Goal: Find contact information: Find contact information

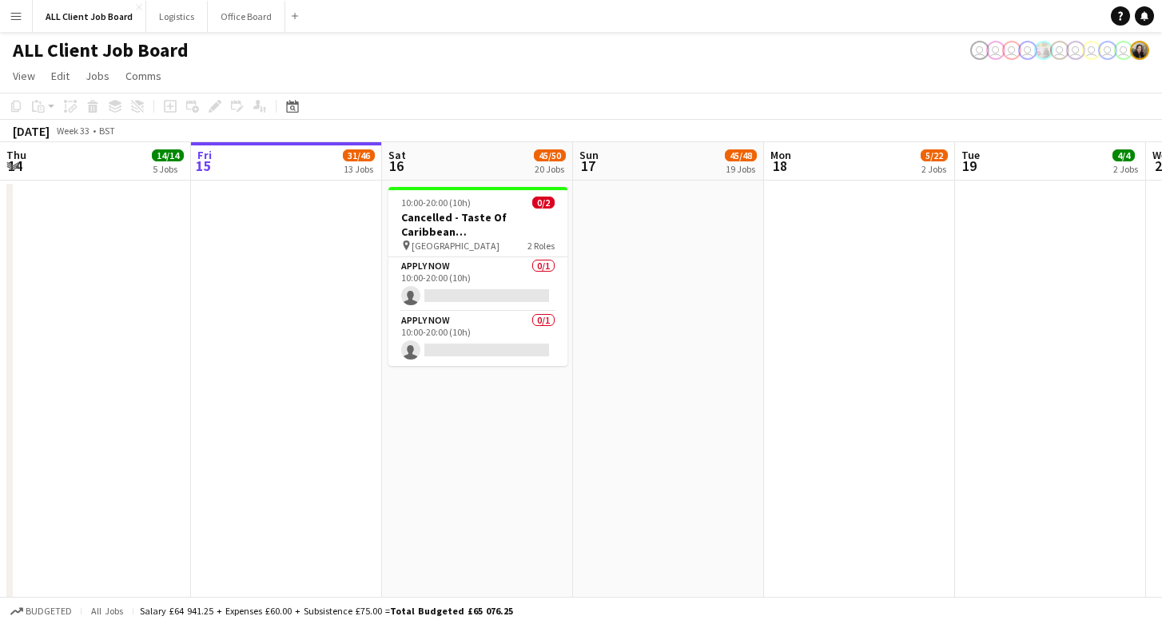
click at [22, 22] on app-icon "Menu" at bounding box center [16, 16] width 13 height 13
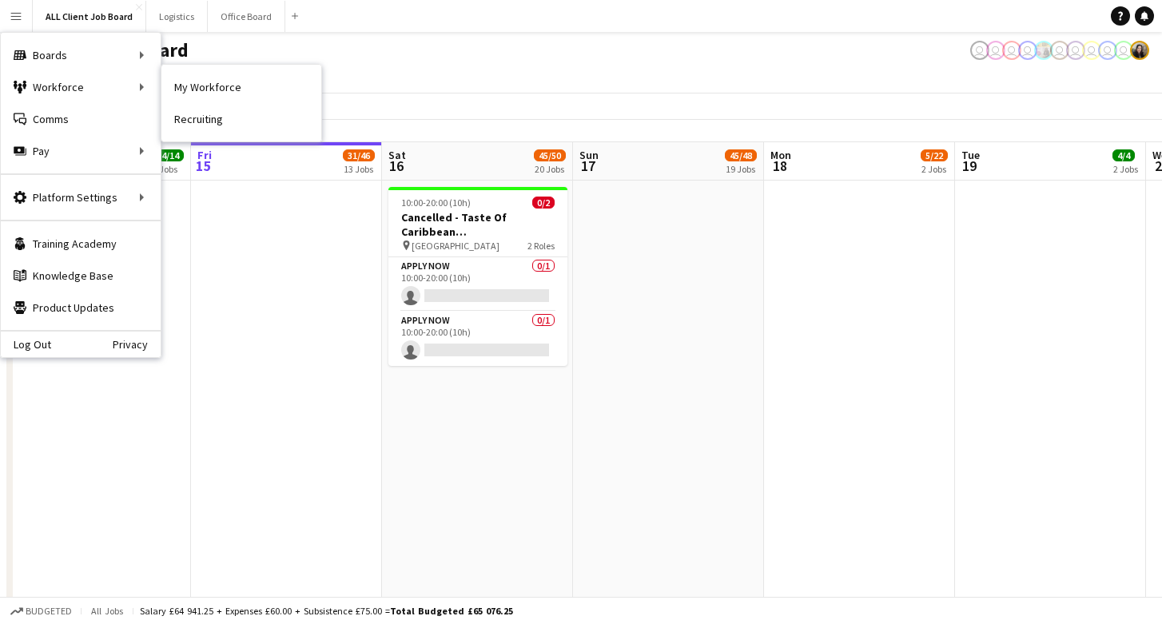
click at [194, 85] on app-page-menu "View Day view expanded Day view collapsed Month view Date picker Jump to [DATE]…" at bounding box center [581, 77] width 1162 height 30
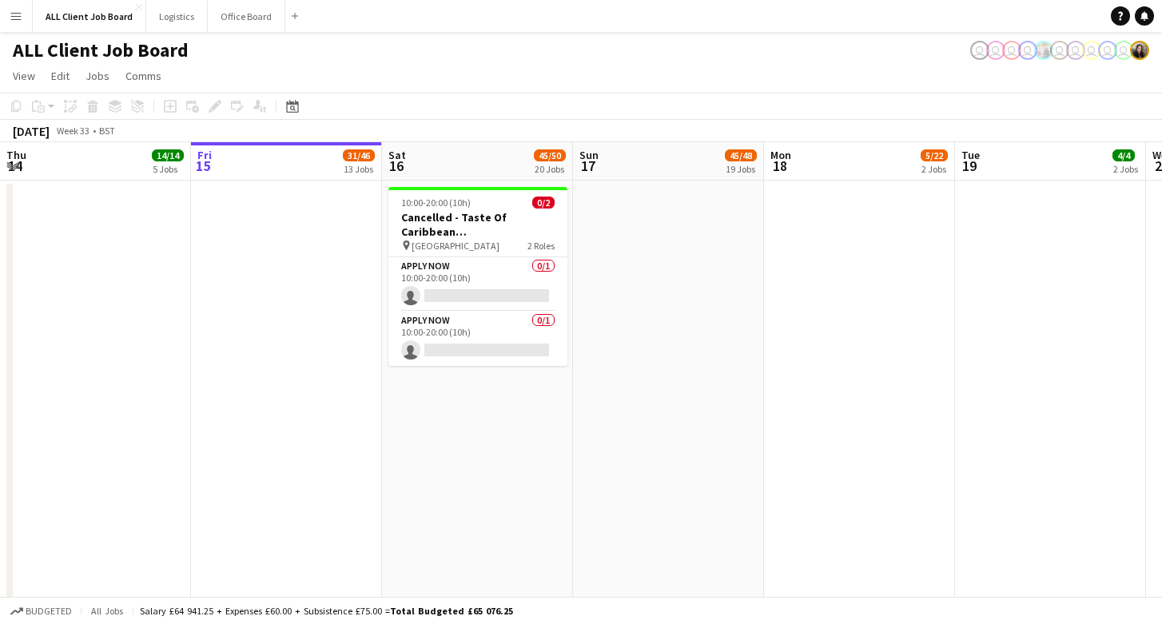
click at [20, 7] on button "Menu" at bounding box center [16, 16] width 32 height 32
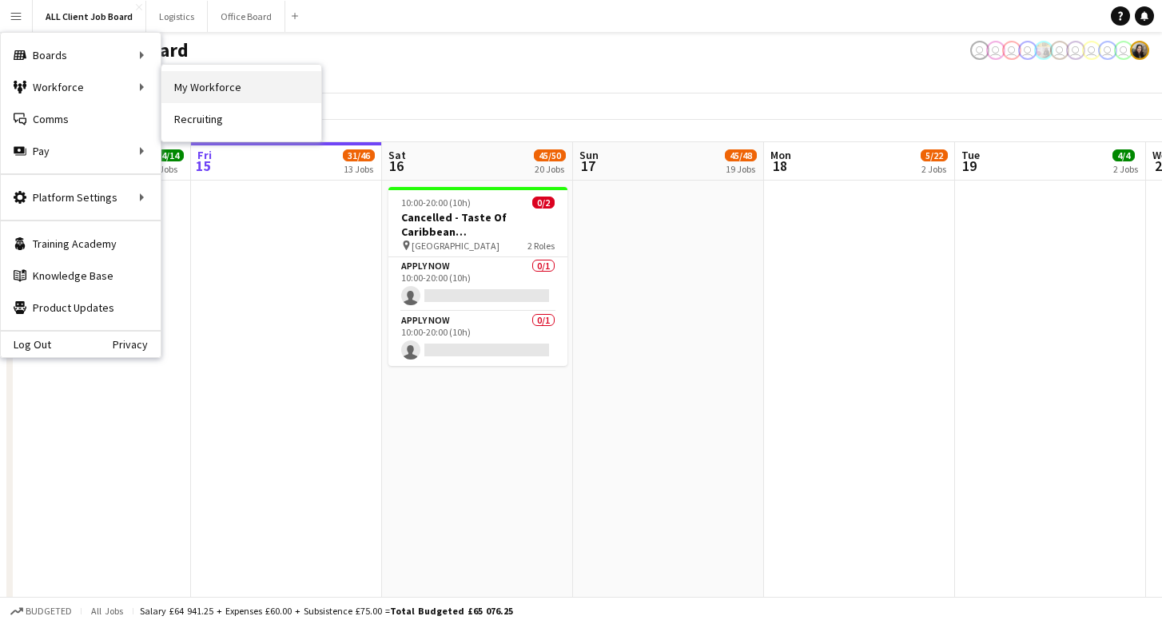
click at [197, 94] on link "My Workforce" at bounding box center [241, 87] width 160 height 32
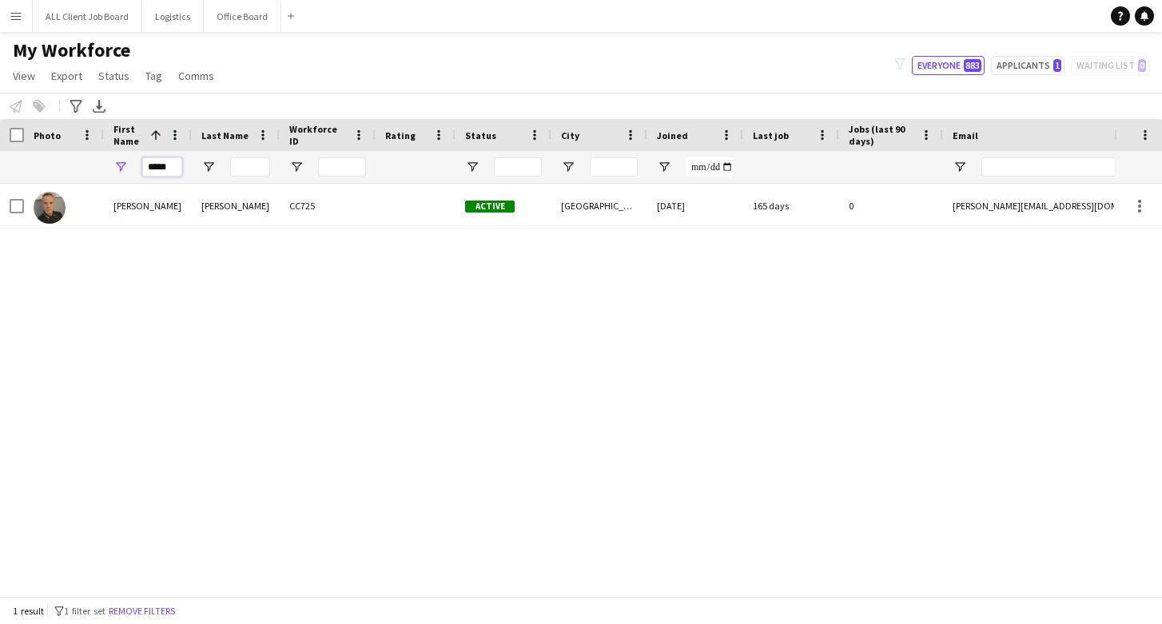
click at [174, 165] on input "*****" at bounding box center [162, 166] width 40 height 19
type input "*"
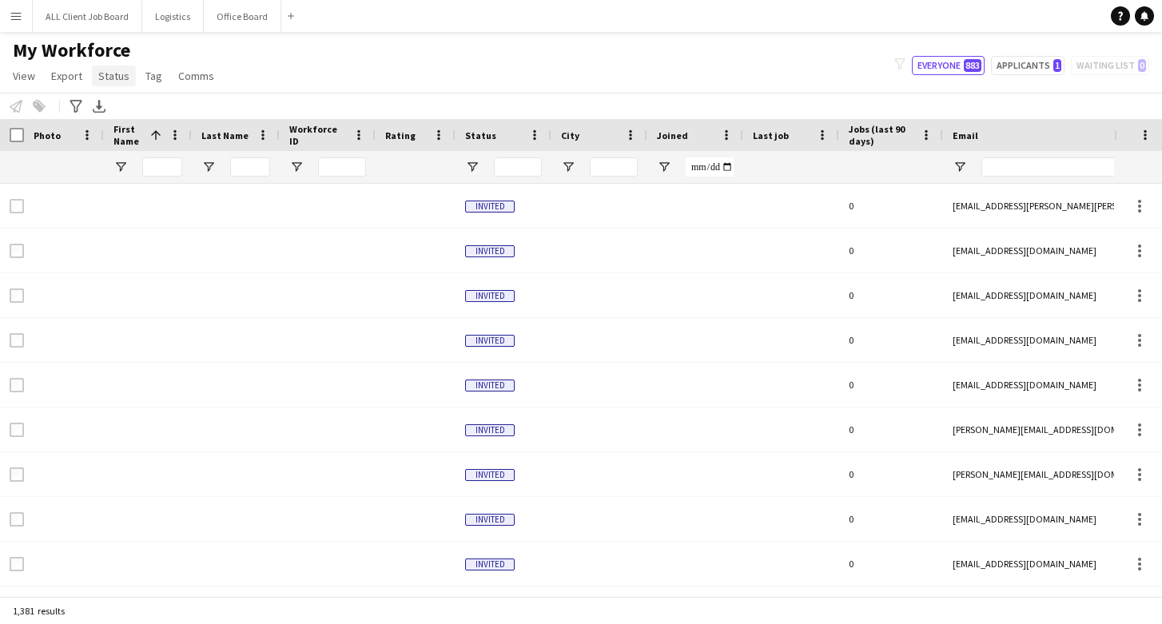
click at [118, 82] on span "Status" at bounding box center [113, 76] width 31 height 14
click at [345, 85] on div "My Workforce View Views Default view Basic Info Report New view Update view Del…" at bounding box center [581, 65] width 1162 height 54
click at [502, 173] on input "Status Filter Input" at bounding box center [518, 166] width 48 height 19
type input "*"
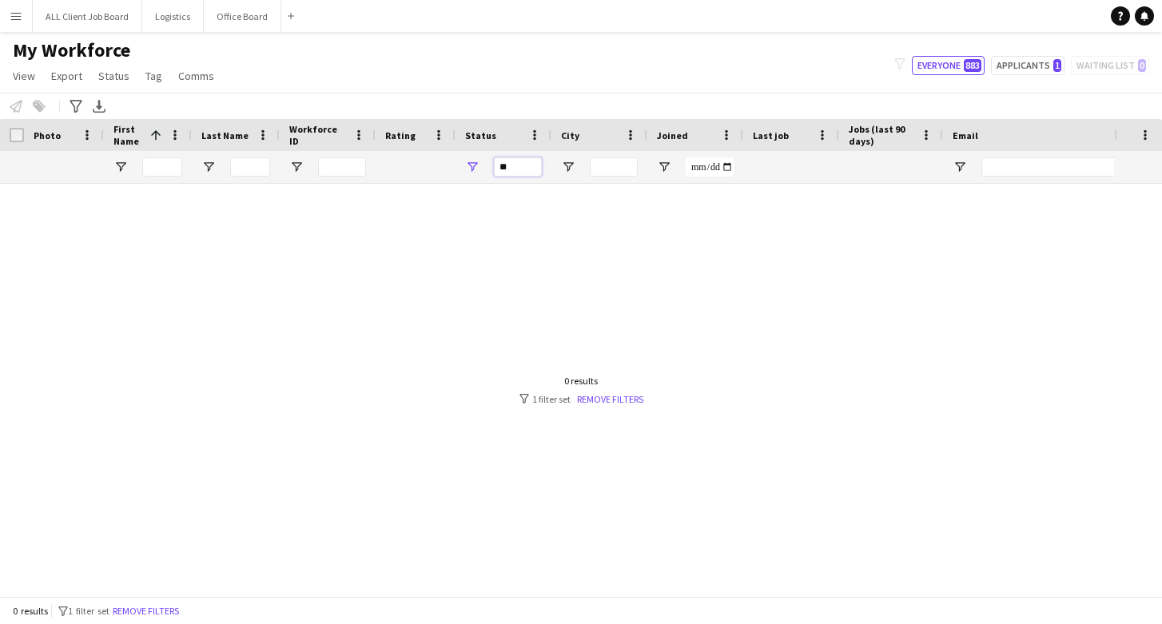
type input "*"
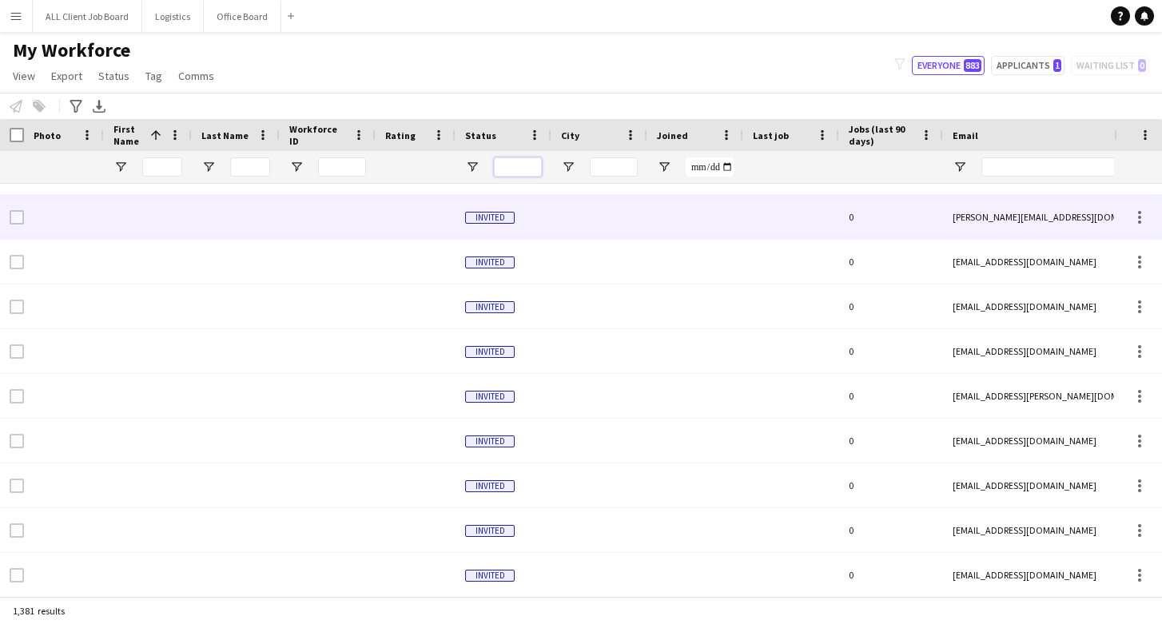
scroll to position [2657, 0]
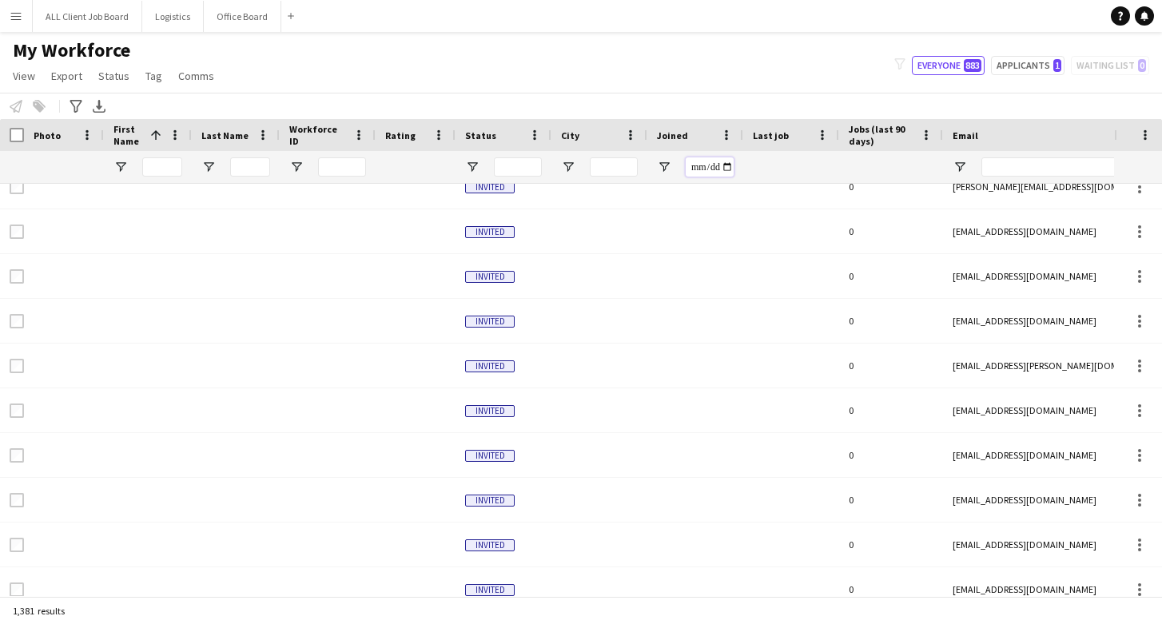
click at [708, 169] on input "Joined Filter Input" at bounding box center [710, 166] width 48 height 19
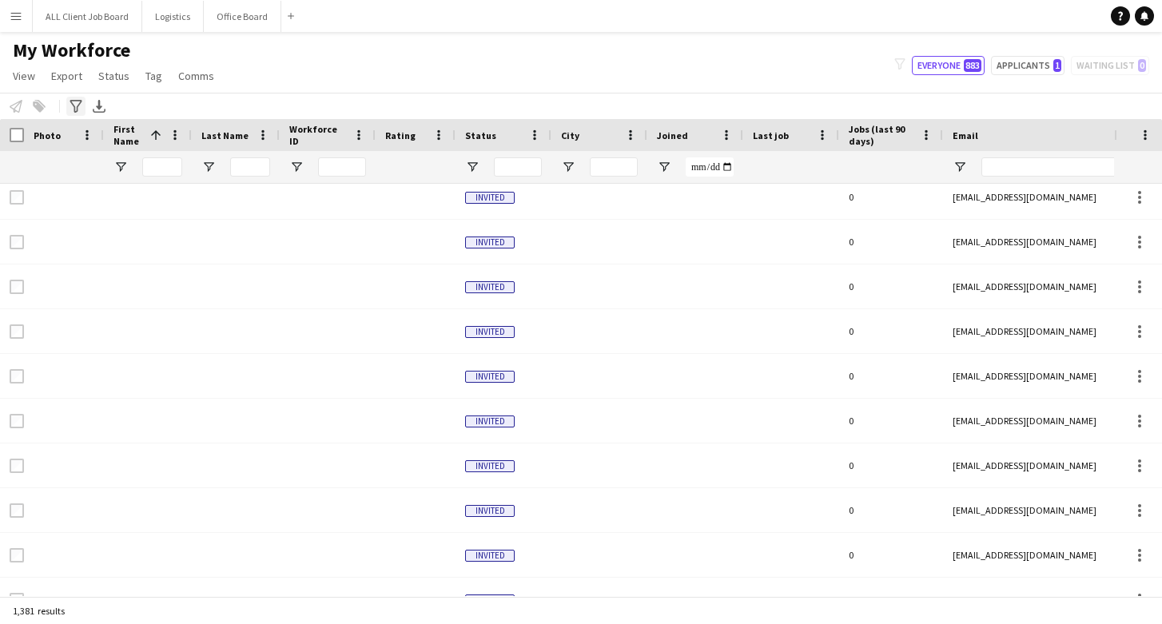
click at [76, 105] on icon "Advanced filters" at bounding box center [76, 106] width 13 height 13
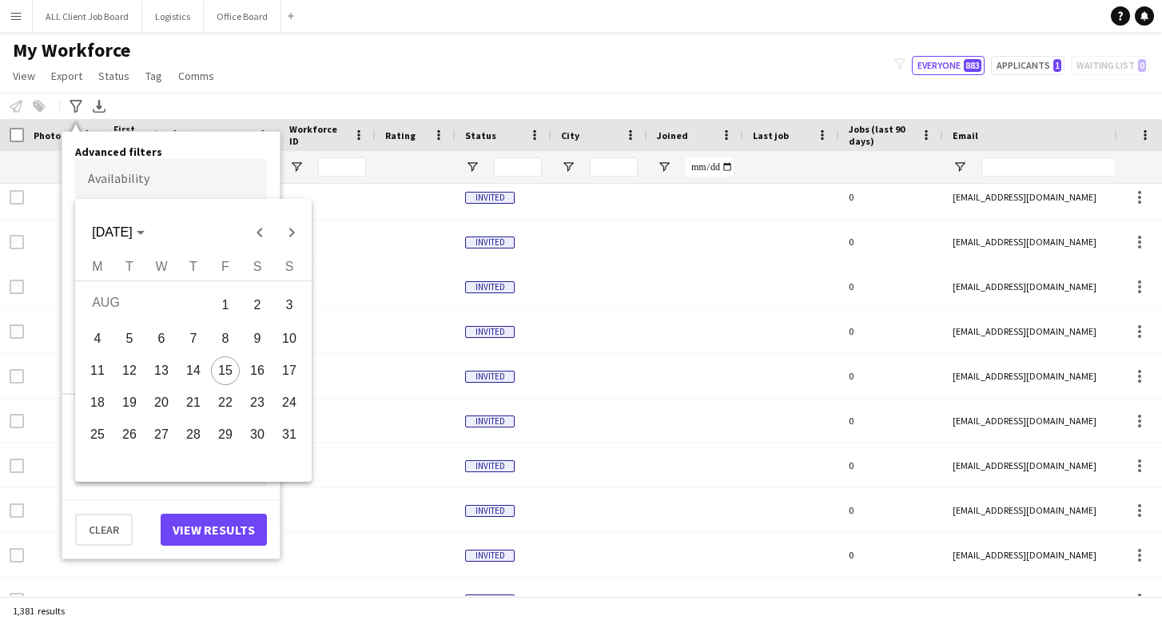
click at [168, 185] on body "Menu Boards Boards Boards All jobs Status Workforce Workforce My Workforce Recr…" at bounding box center [581, 312] width 1162 height 624
click at [221, 367] on span "15" at bounding box center [225, 371] width 29 height 29
type input "**********"
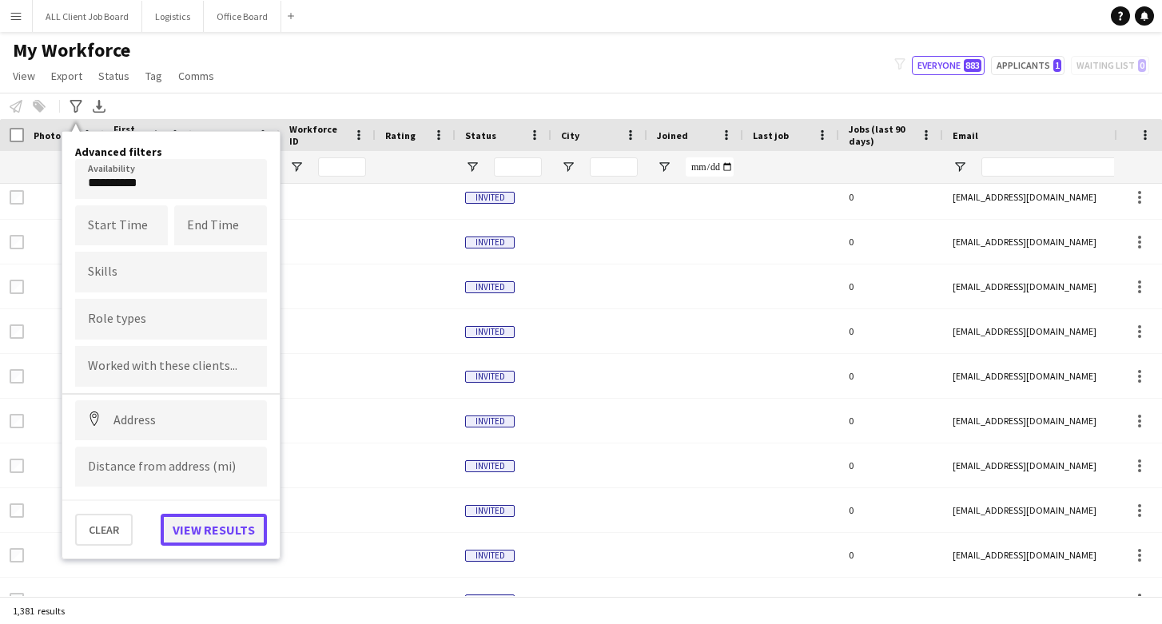
click at [225, 532] on button "View results" at bounding box center [214, 530] width 106 height 32
type input "**********"
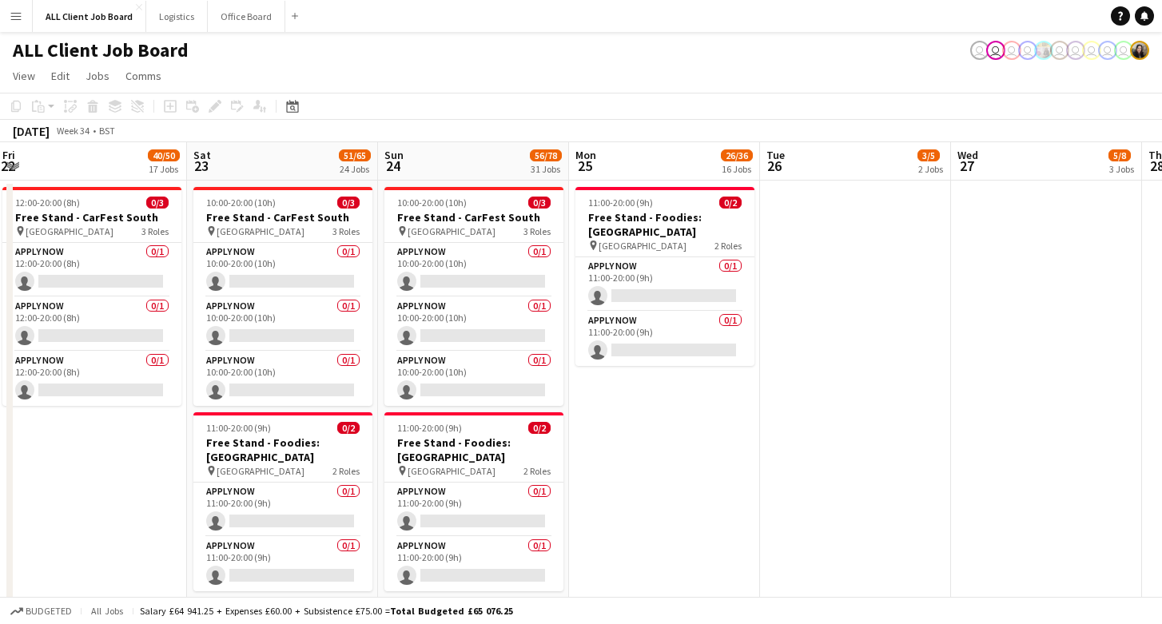
click at [21, 22] on button "Menu" at bounding box center [16, 16] width 32 height 32
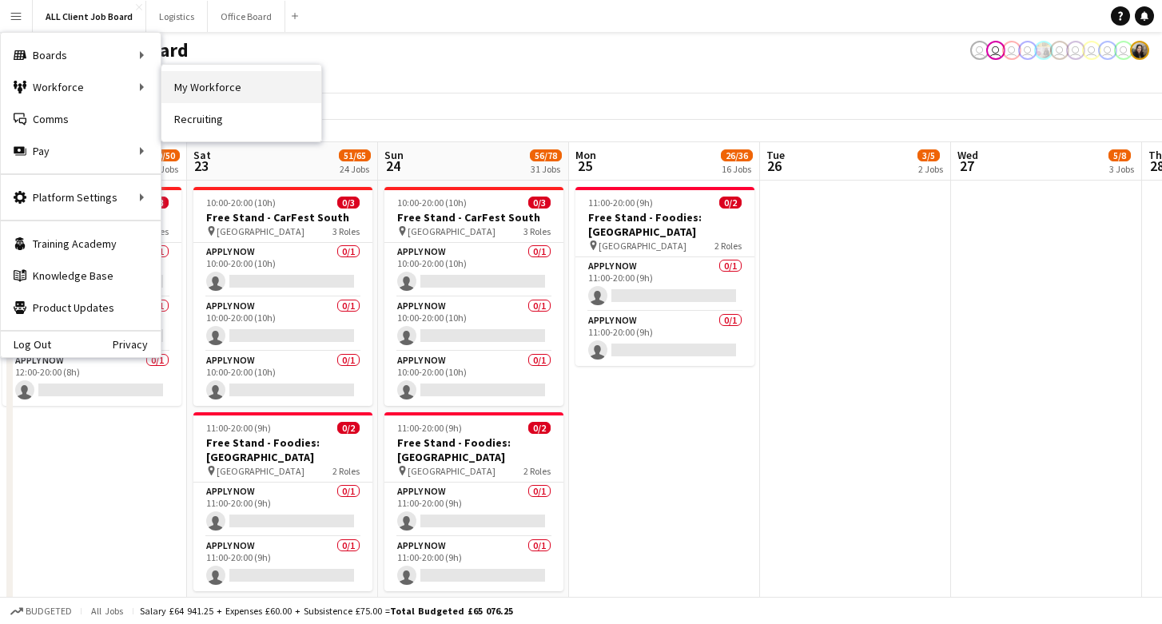
click at [204, 94] on link "My Workforce" at bounding box center [241, 87] width 160 height 32
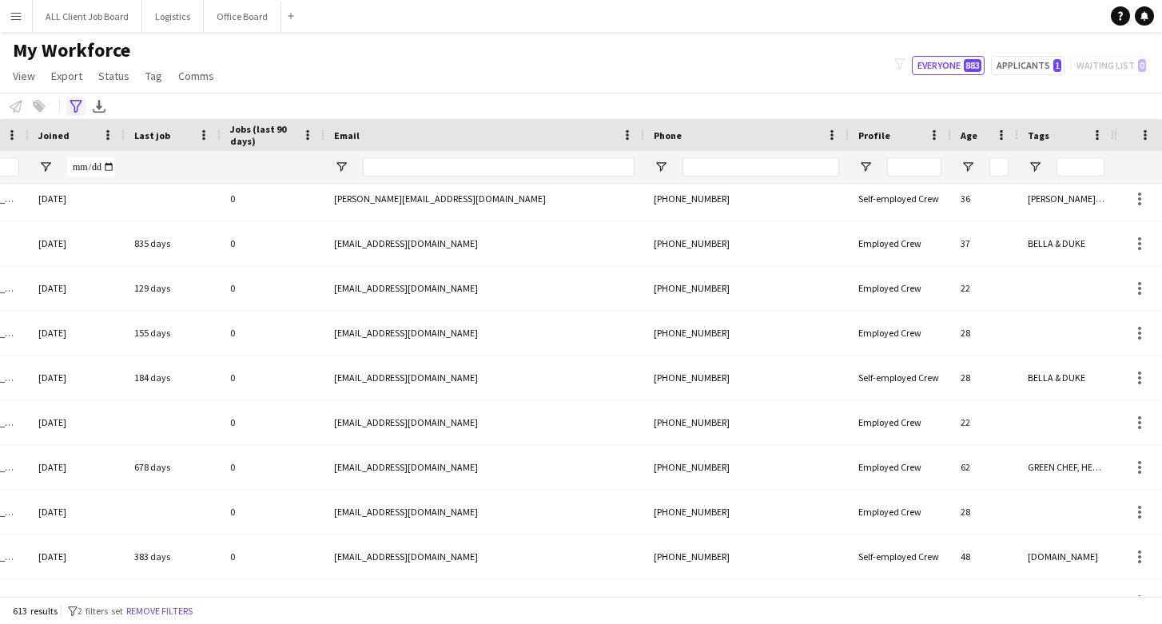
click at [75, 109] on icon "Advanced filters" at bounding box center [76, 106] width 13 height 13
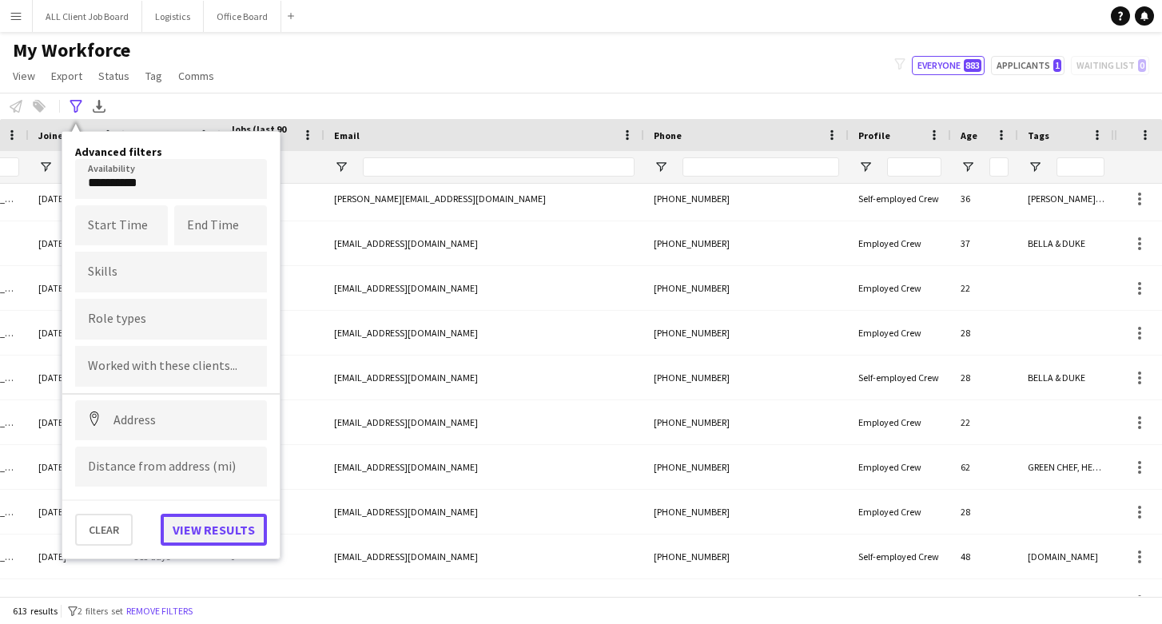
click at [193, 534] on button "View results" at bounding box center [214, 530] width 106 height 32
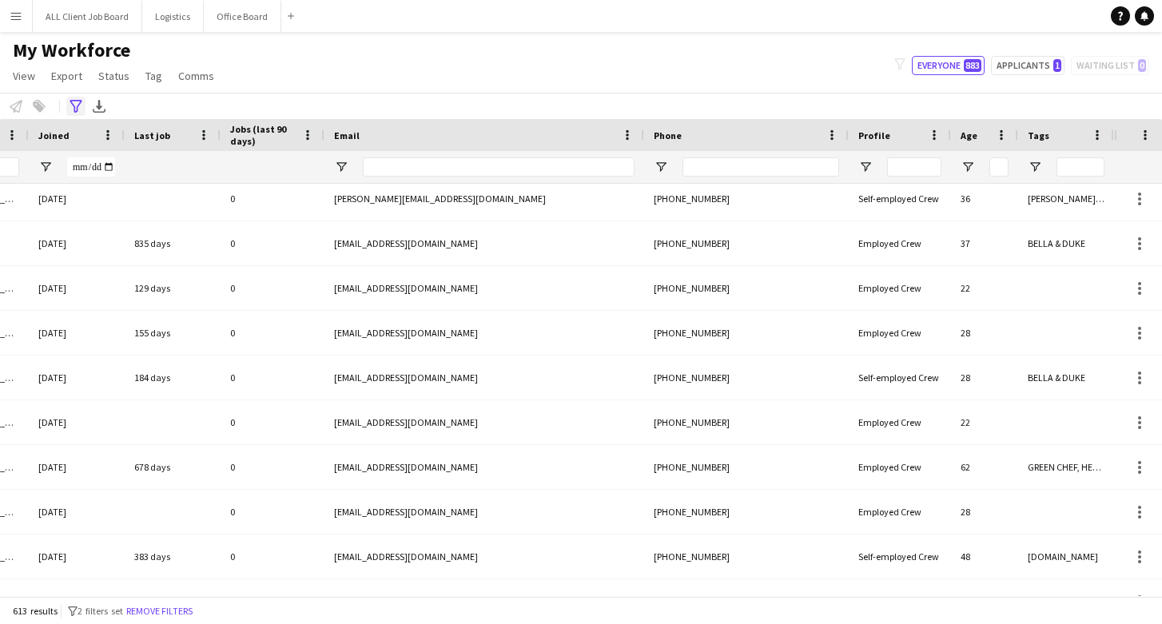
click at [75, 101] on icon at bounding box center [76, 106] width 12 height 13
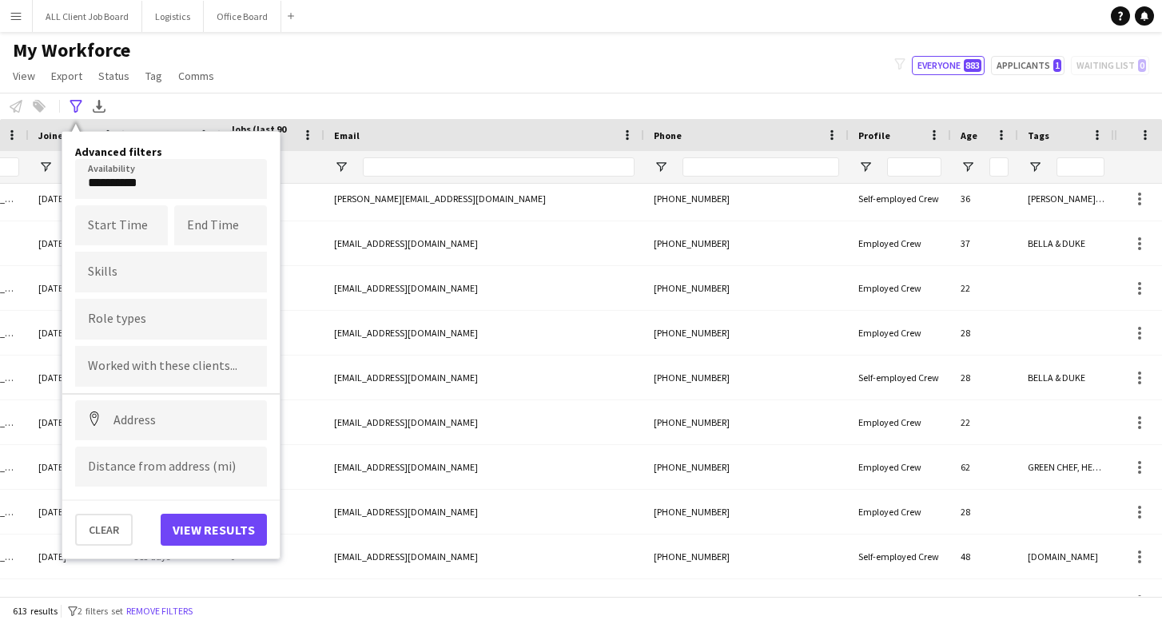
click at [510, 97] on div "**********" at bounding box center [581, 106] width 1162 height 26
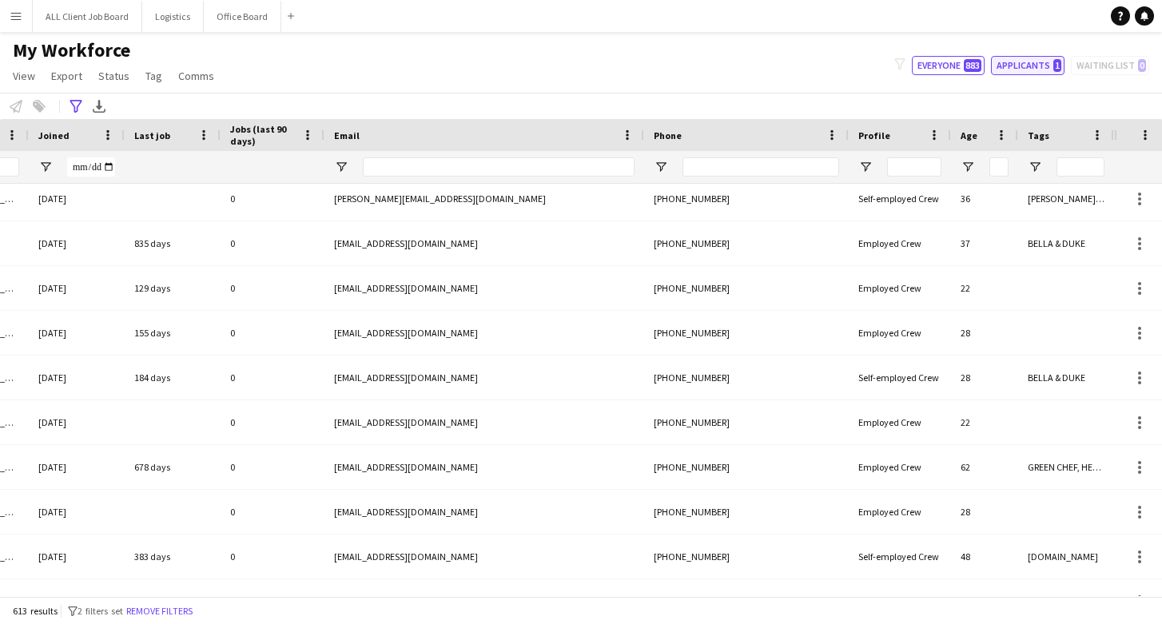
click at [1034, 58] on button "Applicants 1" at bounding box center [1028, 65] width 74 height 19
type input "**********"
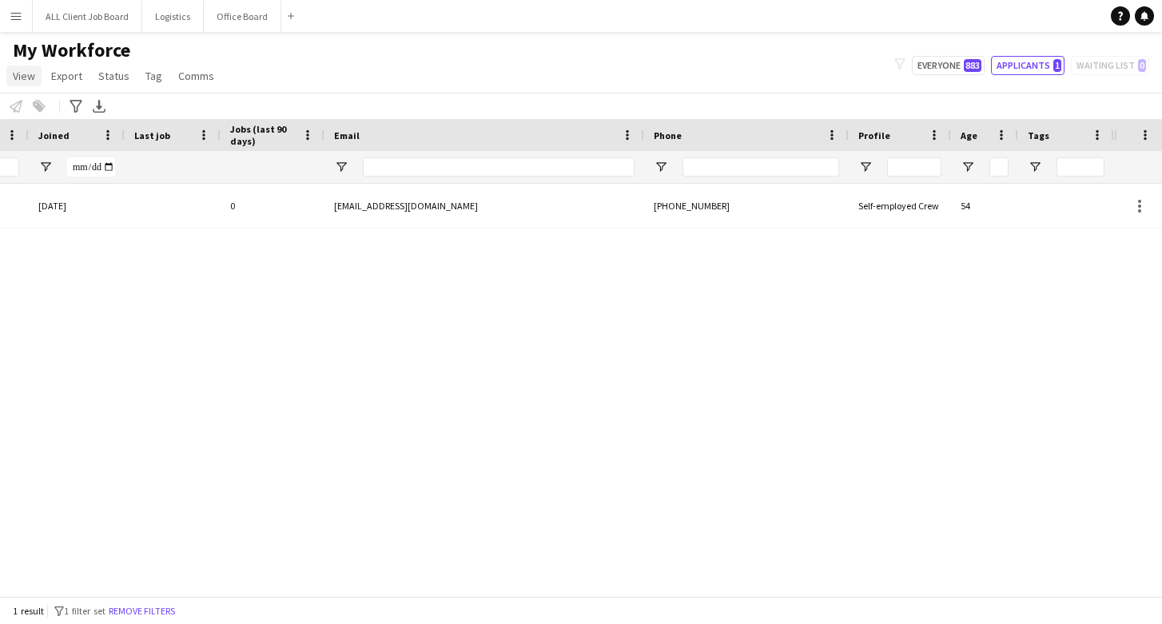
click at [29, 78] on span "View" at bounding box center [24, 76] width 22 height 14
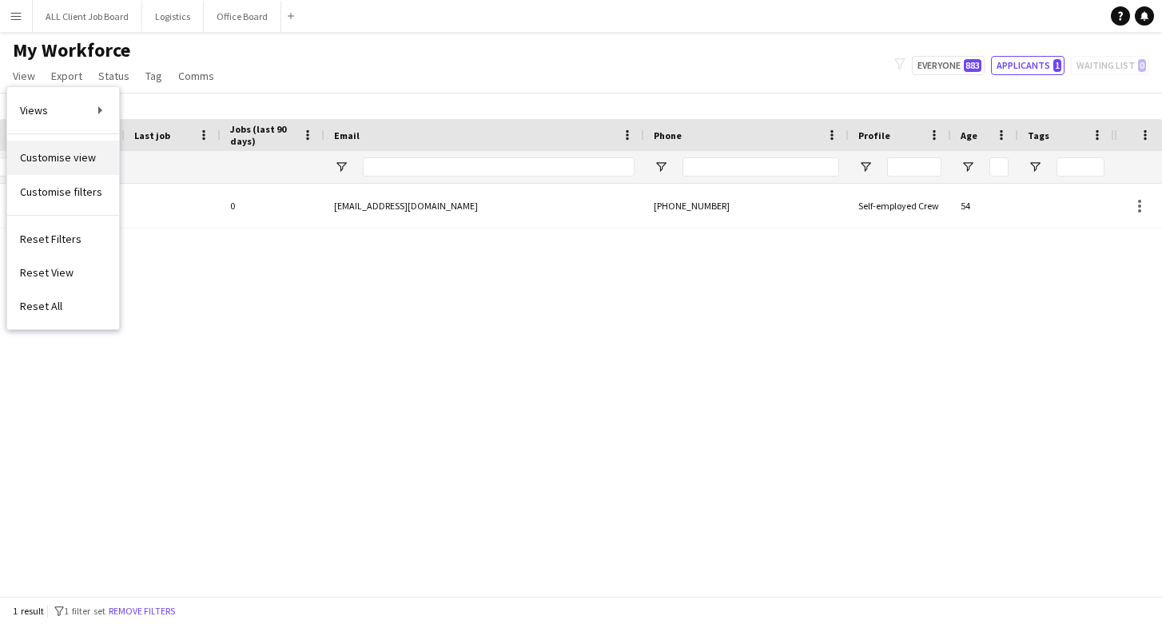
click at [54, 159] on span "Customise view" at bounding box center [58, 157] width 76 height 14
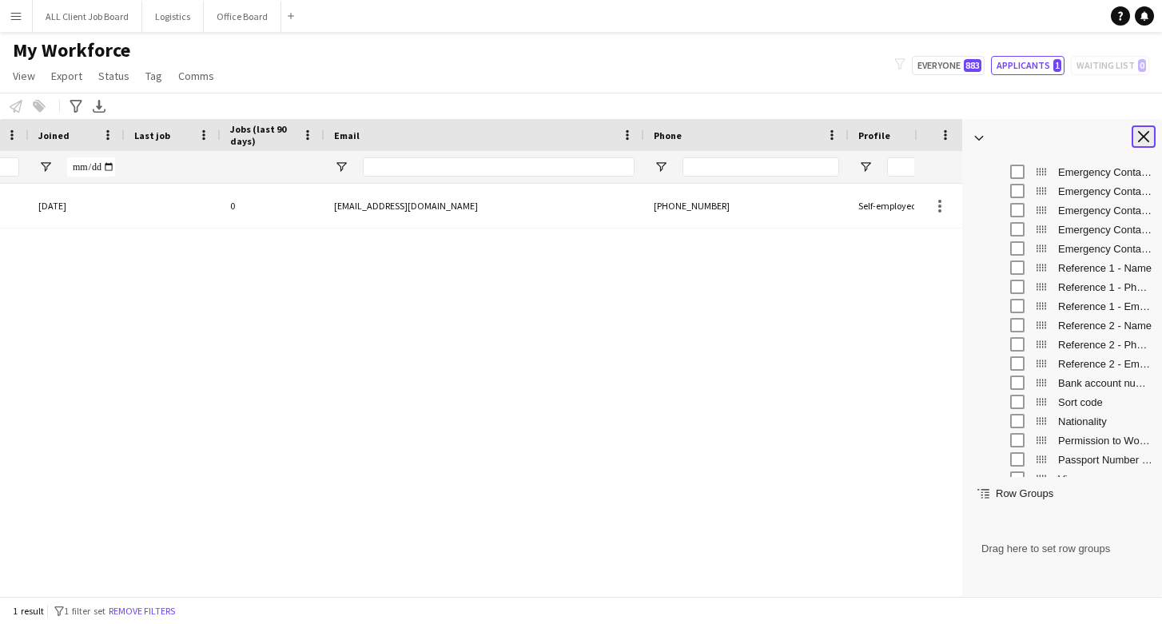
click at [1142, 134] on app-icon "Close tool panel" at bounding box center [1143, 136] width 11 height 11
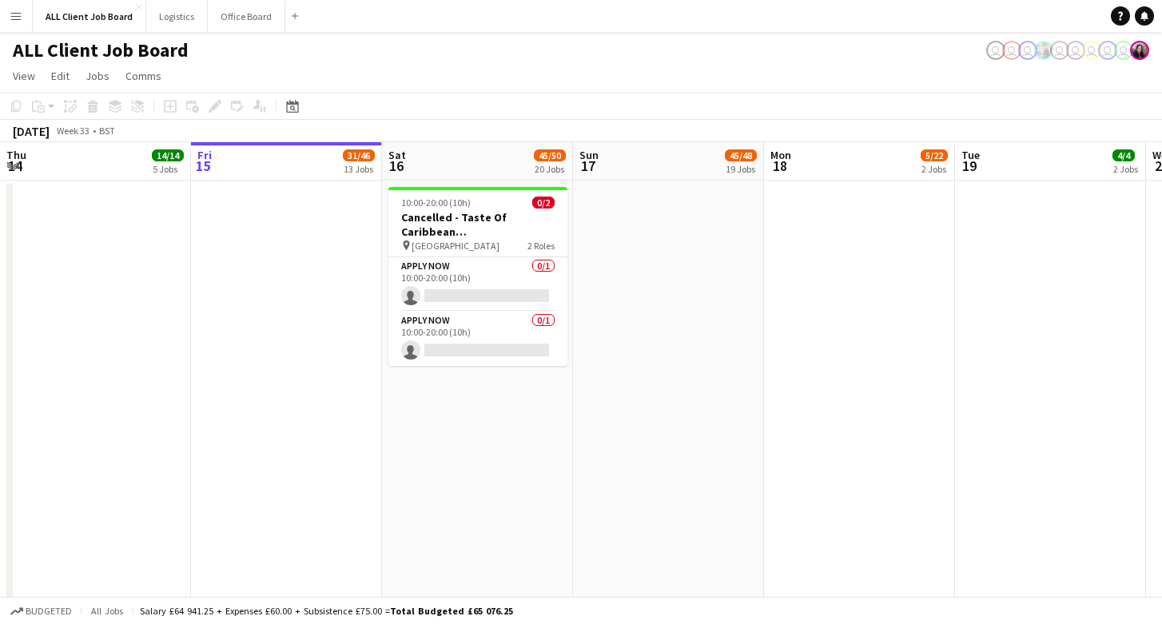
click at [22, 15] on button "Menu" at bounding box center [16, 16] width 32 height 32
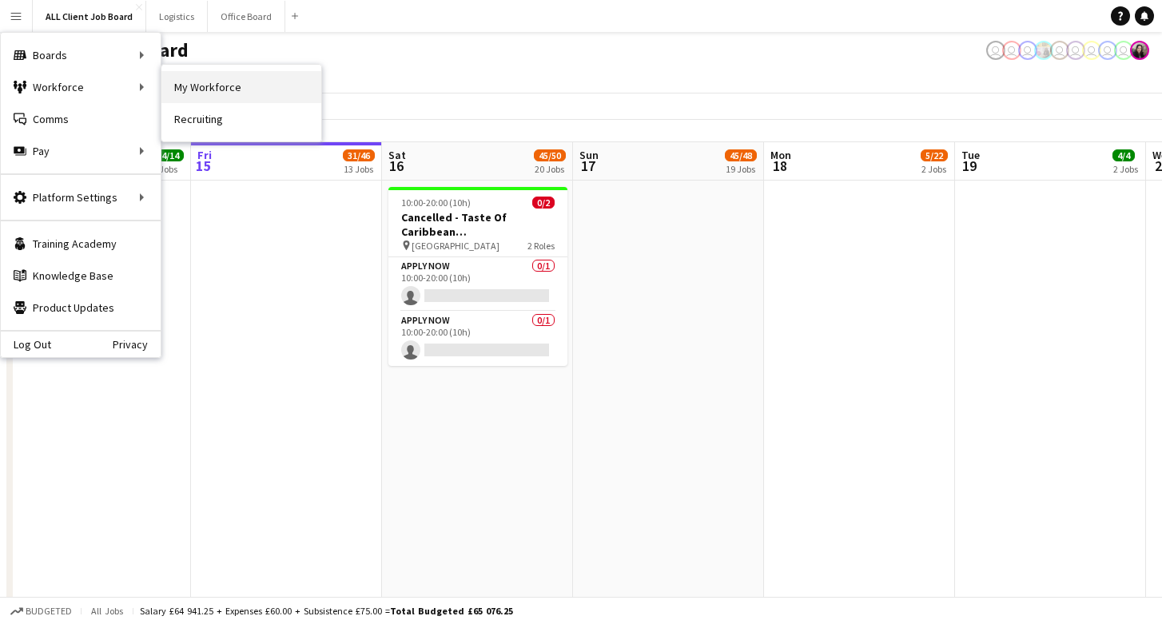
click at [193, 95] on link "My Workforce" at bounding box center [241, 87] width 160 height 32
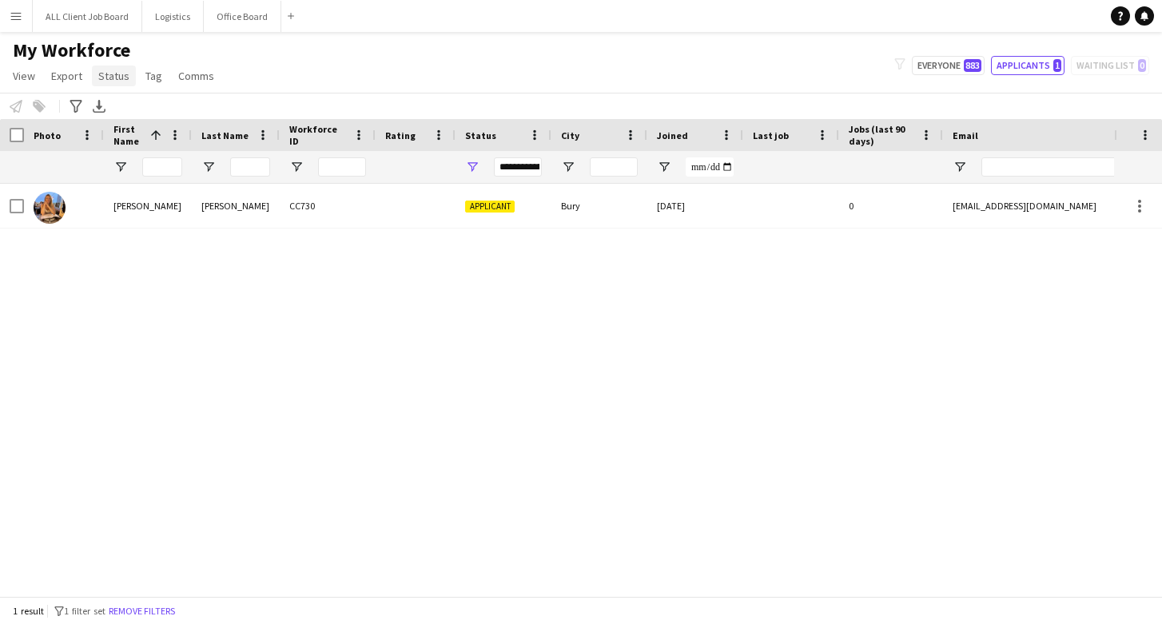
click at [111, 75] on span "Status" at bounding box center [113, 76] width 31 height 14
click at [526, 176] on div "**********" at bounding box center [518, 166] width 48 height 19
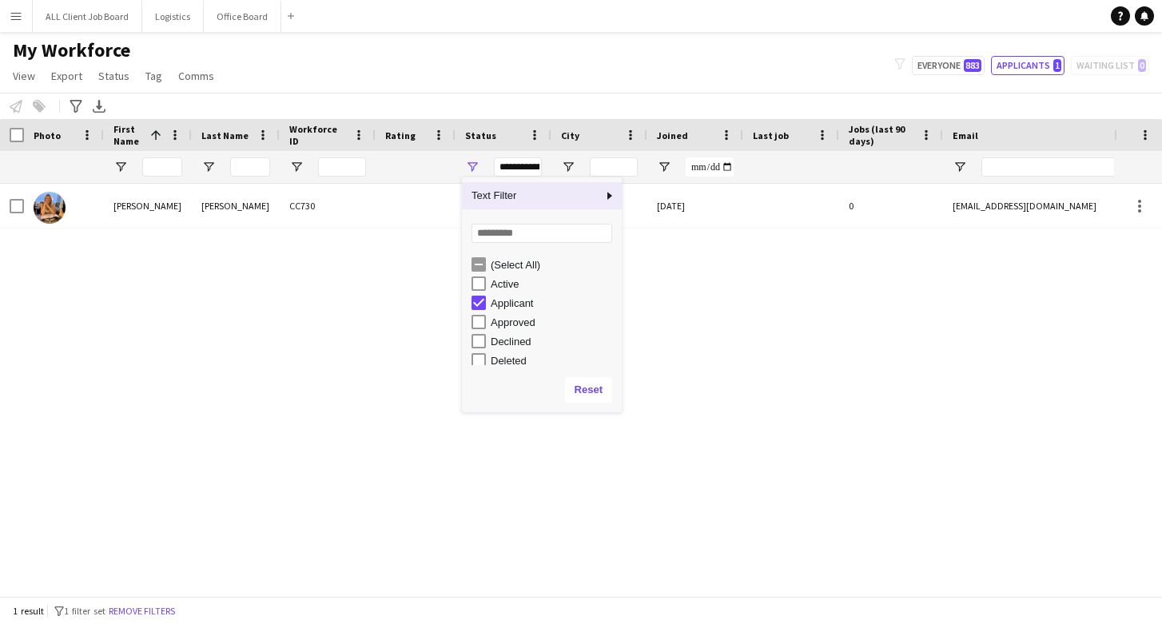
click at [526, 161] on div "**********" at bounding box center [518, 166] width 48 height 19
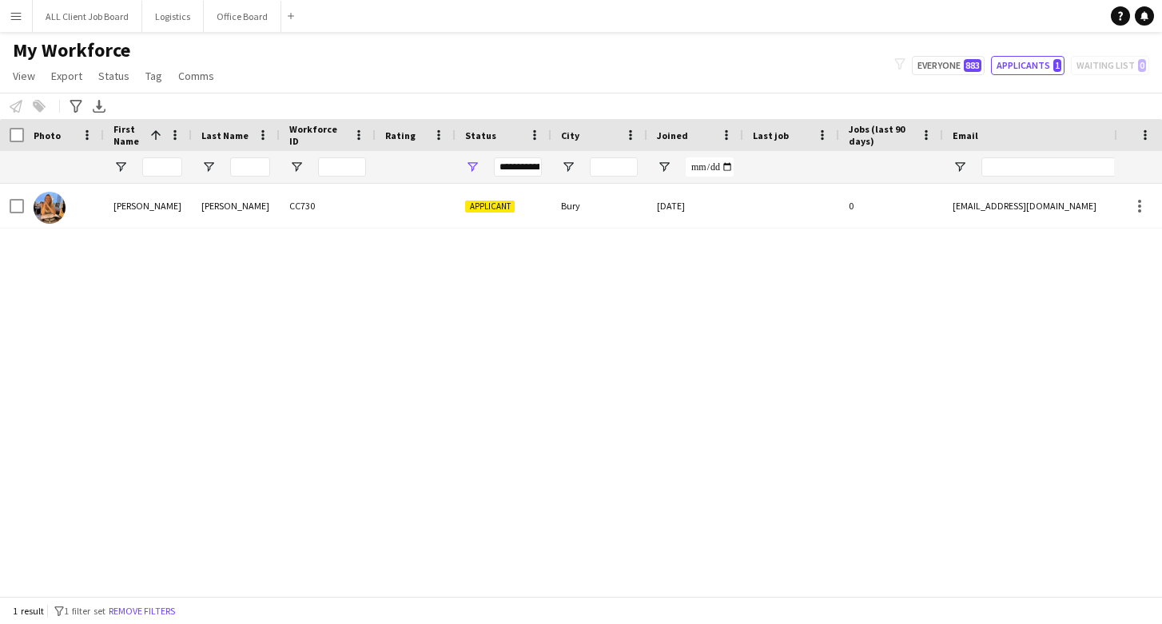
click at [526, 161] on div "**********" at bounding box center [518, 166] width 48 height 19
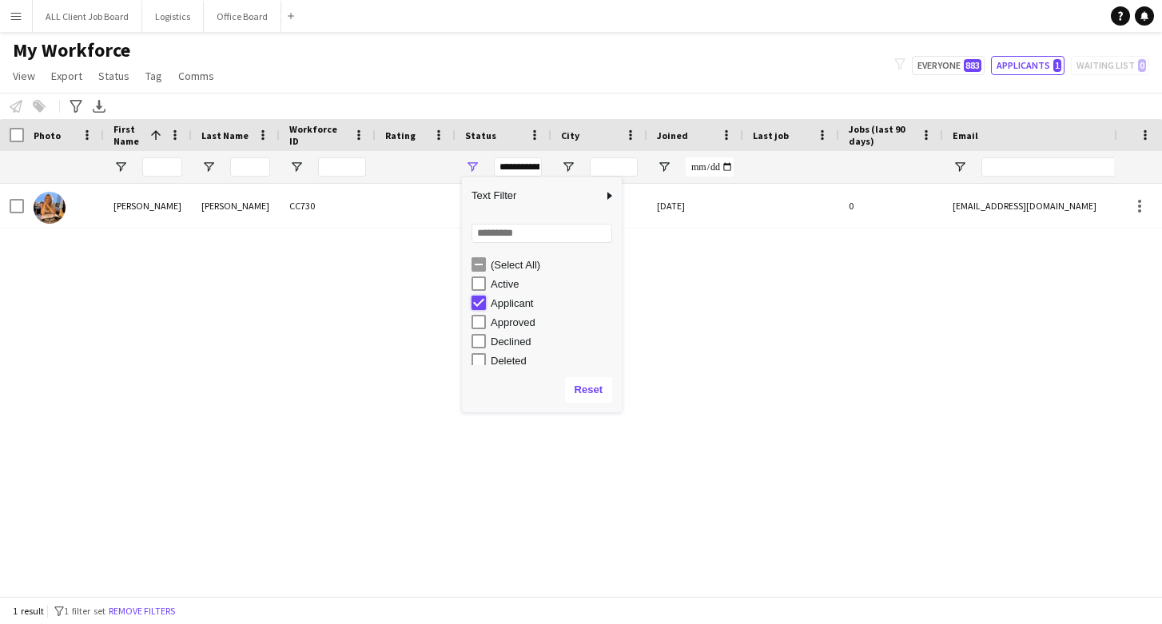
type input "***"
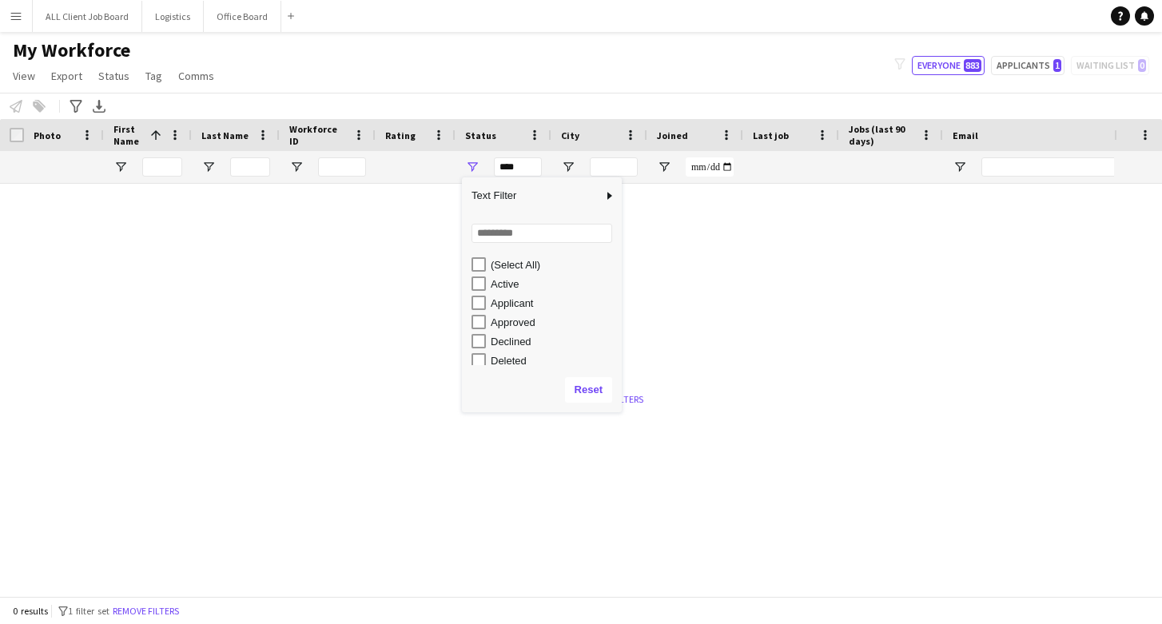
click at [661, 395] on div at bounding box center [557, 390] width 1114 height 413
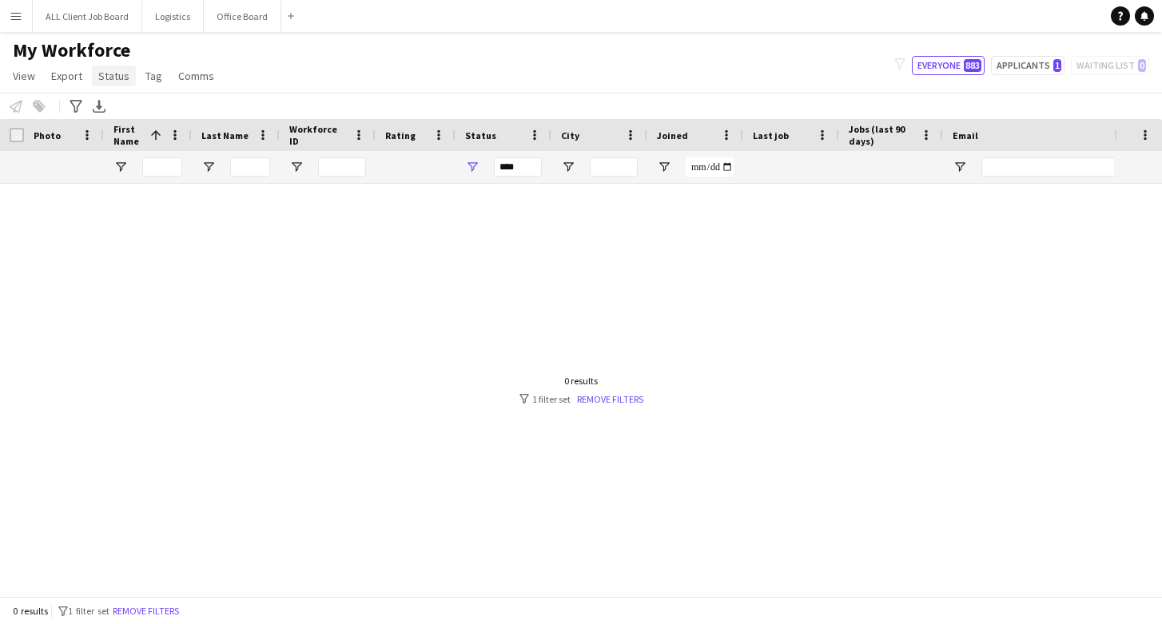
click at [102, 72] on span "Status" at bounding box center [113, 76] width 31 height 14
click at [99, 72] on span "Status" at bounding box center [113, 76] width 31 height 14
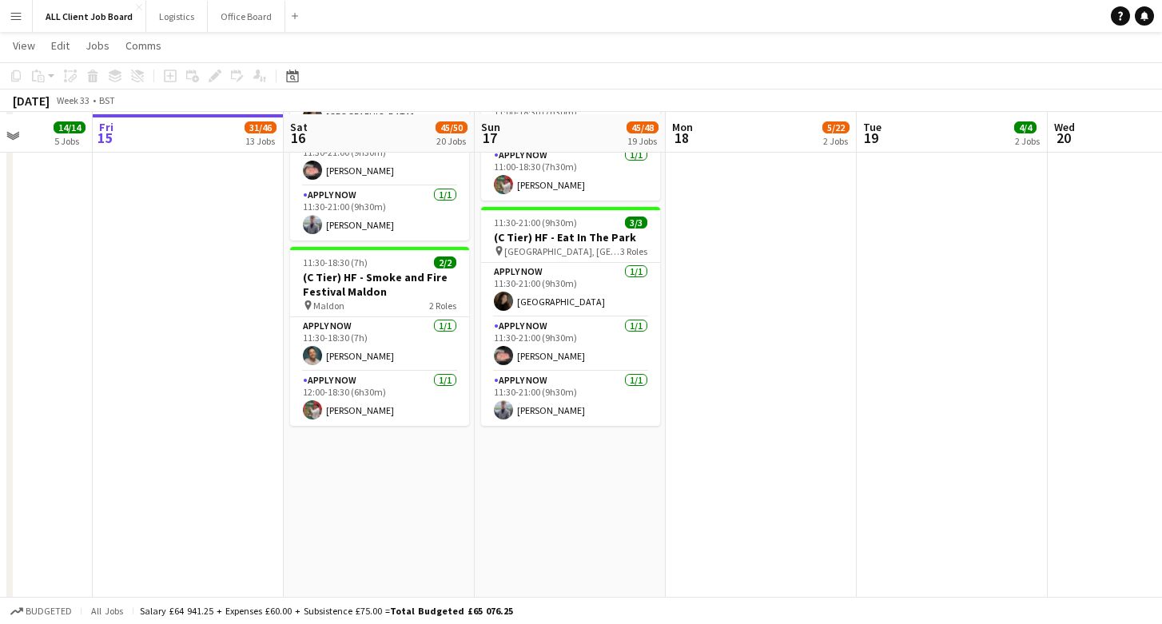
scroll to position [2596, 0]
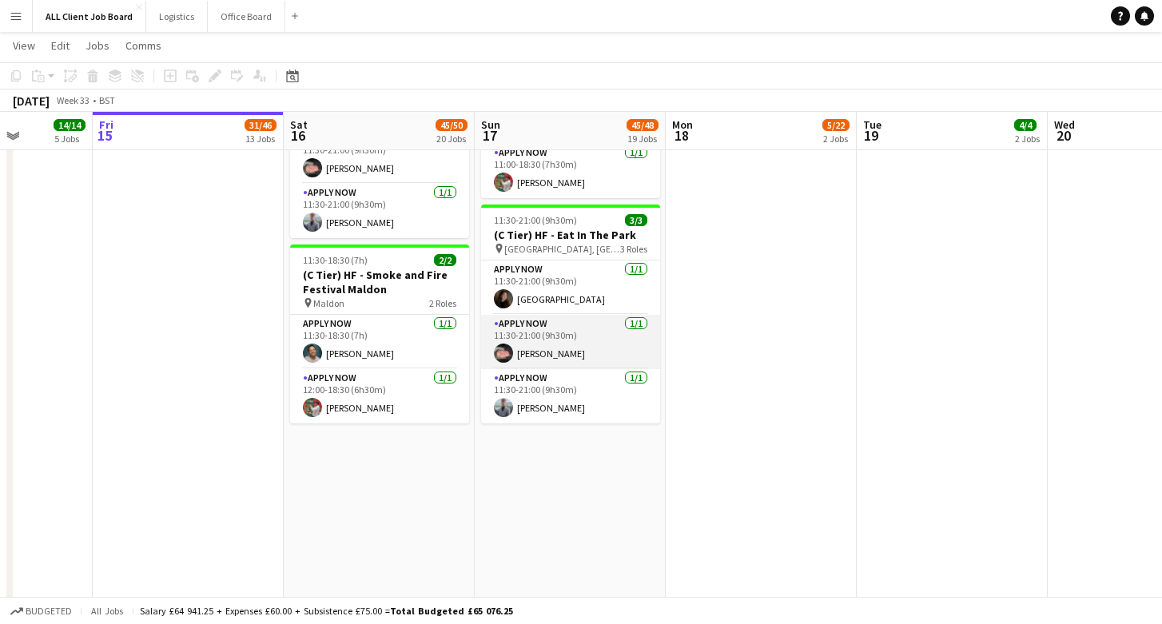
click at [524, 349] on app-card-role "APPLY NOW 1/1 11:30-21:00 (9h30m) William Steer" at bounding box center [570, 342] width 179 height 54
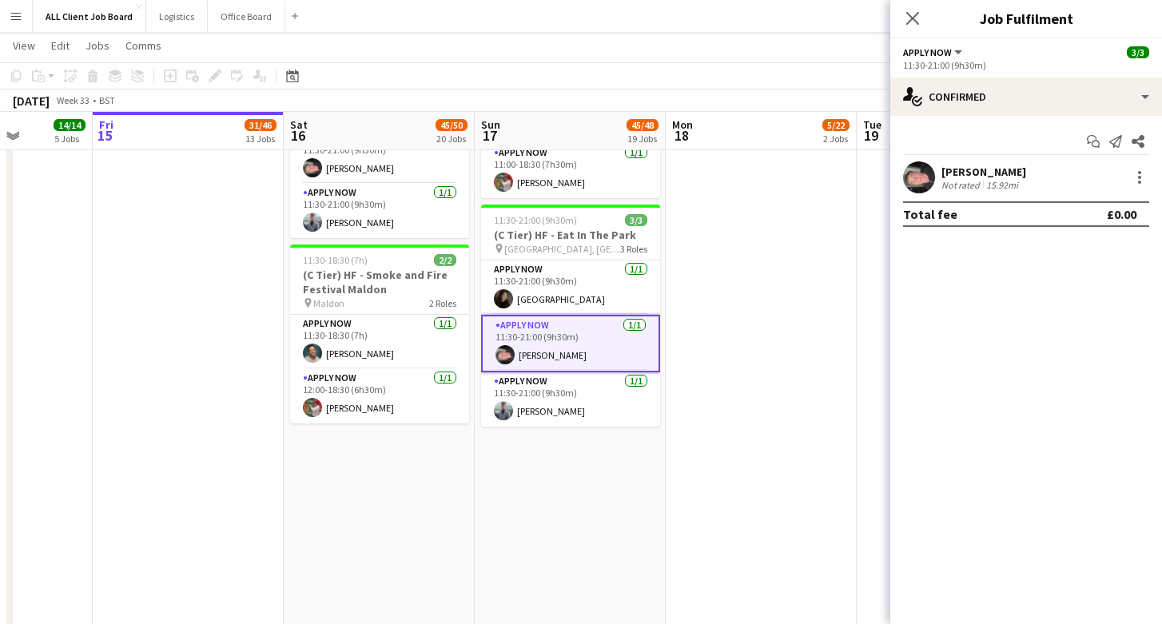
click at [973, 181] on div "Not rated" at bounding box center [963, 185] width 42 height 12
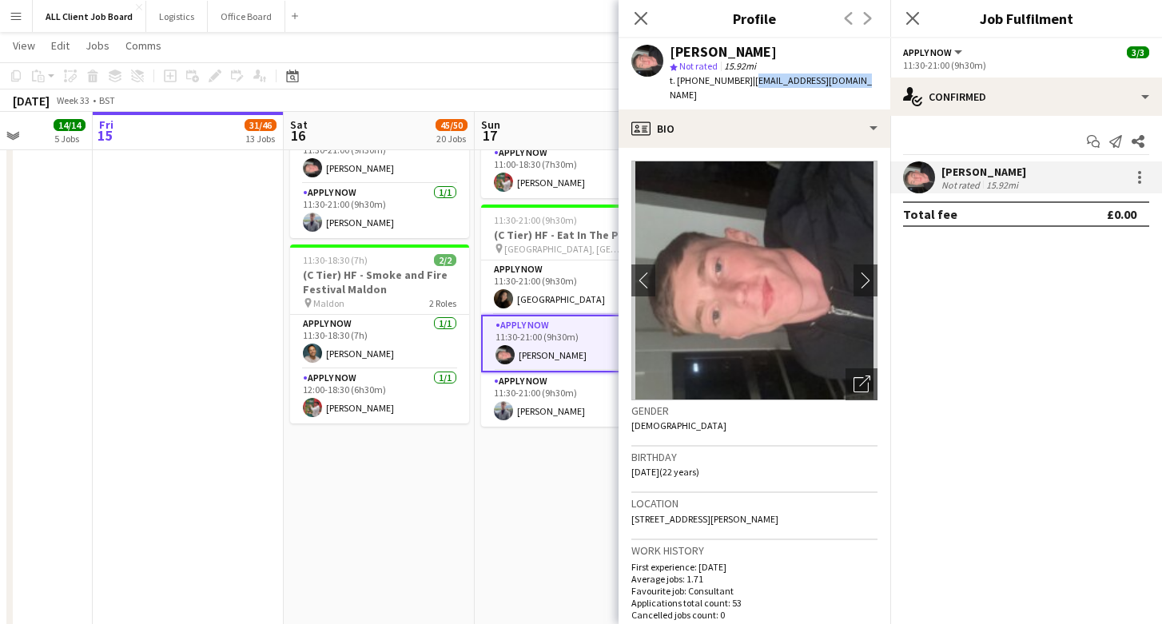
drag, startPoint x: 851, startPoint y: 75, endPoint x: 748, endPoint y: 78, distance: 103.2
click at [747, 78] on div "William Steer star Not rated 15.92mi t. +447825393328 | billysteer@outlook.com" at bounding box center [755, 73] width 272 height 71
copy span "billysteer@outlook.com"
